Goal: Task Accomplishment & Management: Use online tool/utility

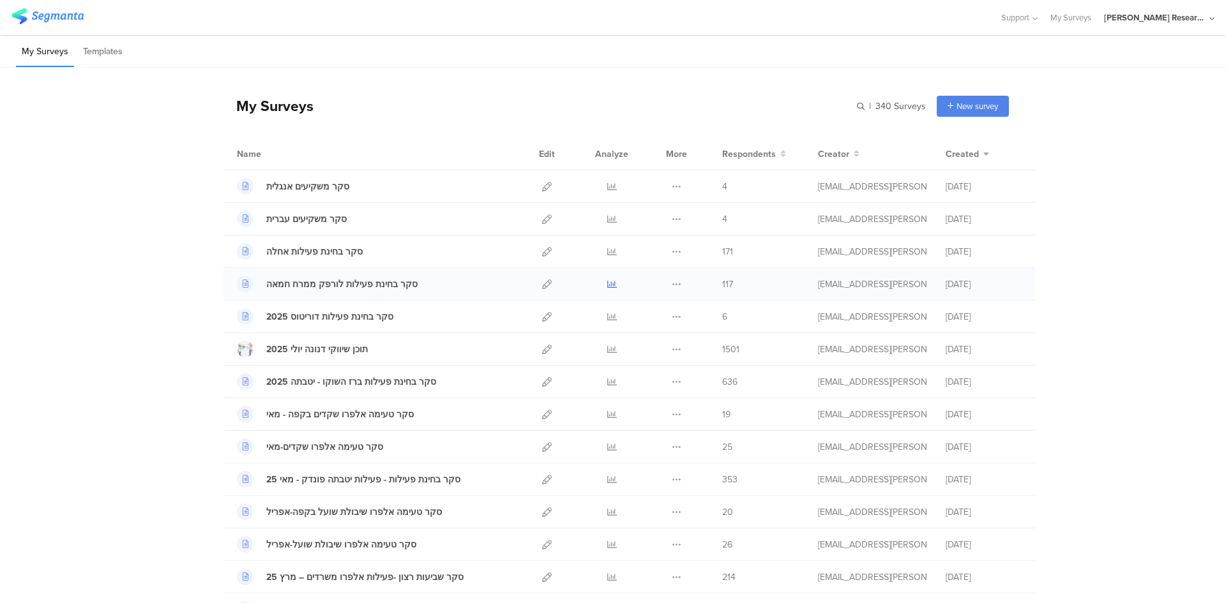
click at [607, 288] on icon at bounding box center [612, 285] width 10 height 10
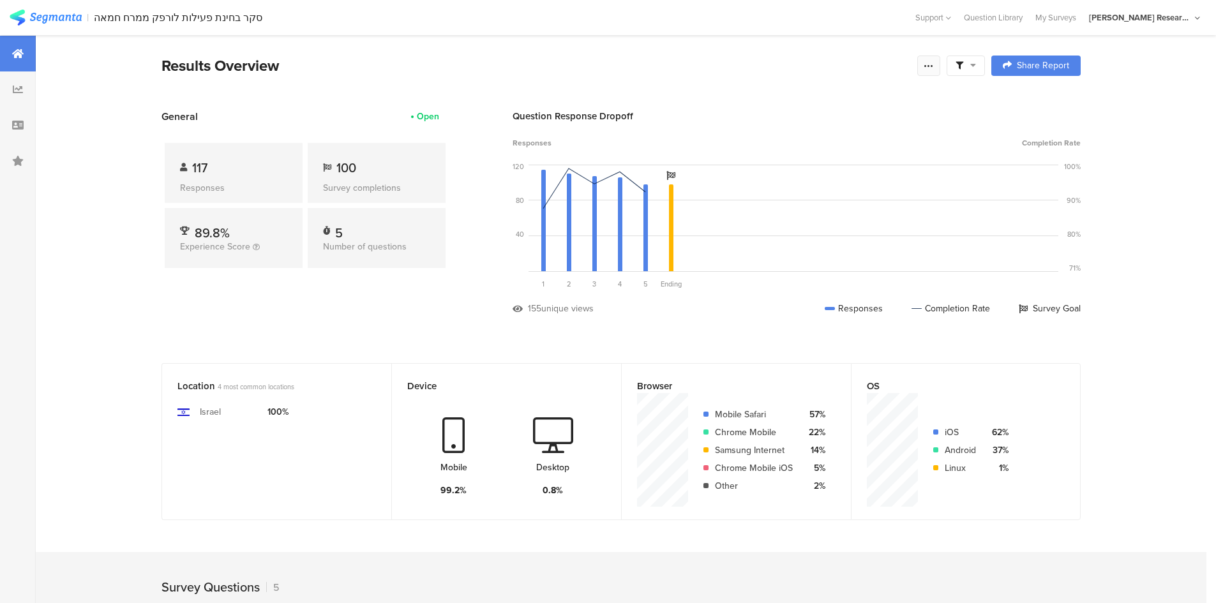
click at [932, 64] on icon at bounding box center [929, 66] width 10 height 10
click at [775, 191] on span "Export Results" at bounding box center [795, 194] width 57 height 13
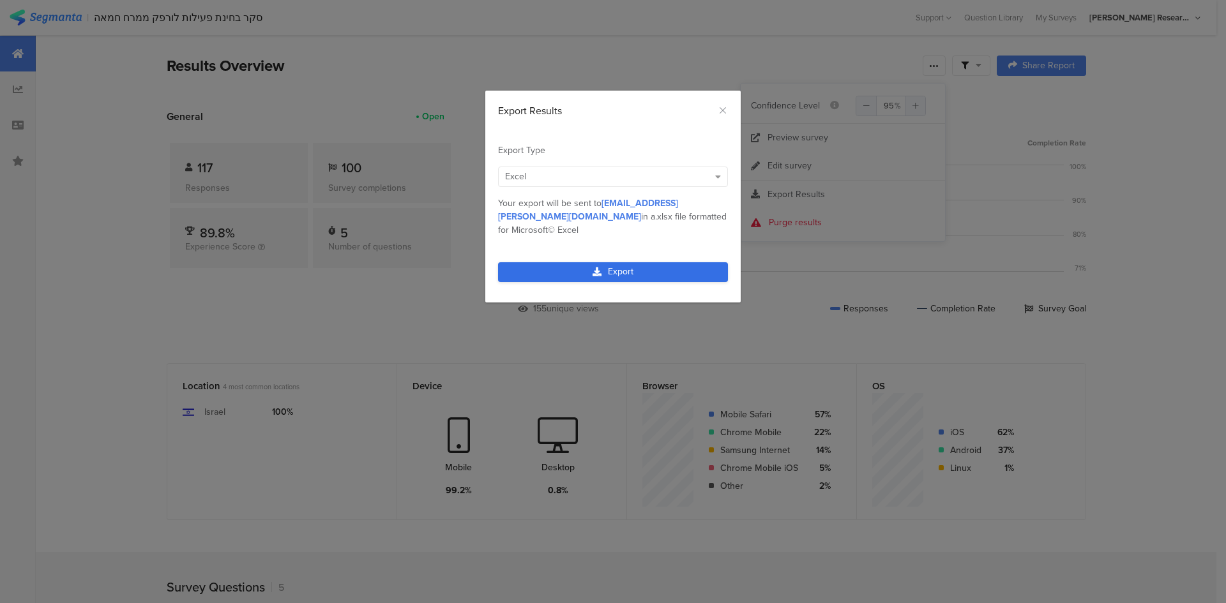
click at [613, 262] on link "Export" at bounding box center [613, 272] width 230 height 20
